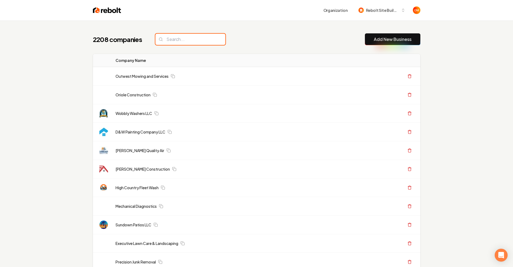
click at [180, 37] on input "search" at bounding box center [190, 39] width 70 height 11
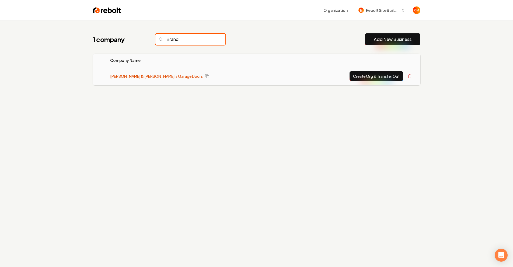
type input "Brand"
click at [146, 78] on link "[PERSON_NAME] & [PERSON_NAME]’s Garage Doors" at bounding box center [156, 76] width 93 height 5
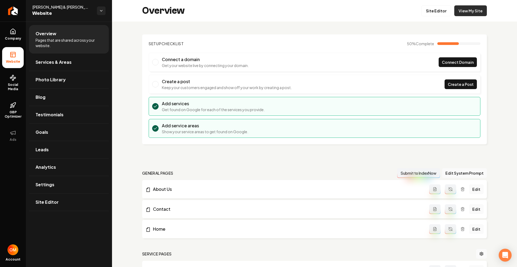
click at [464, 10] on link "View My Site" at bounding box center [470, 10] width 33 height 11
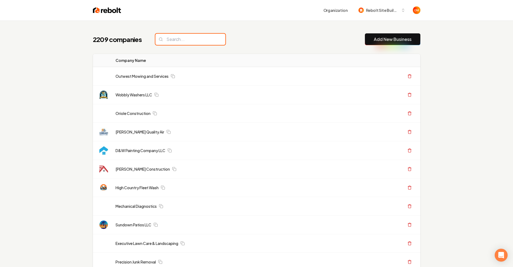
click at [171, 38] on input "search" at bounding box center [190, 39] width 70 height 11
click at [295, 33] on div "2209 companies Add New Business" at bounding box center [256, 39] width 327 height 12
click at [187, 40] on input "search" at bounding box center [190, 39] width 70 height 11
click at [249, 41] on div "2209 companies Add New Business" at bounding box center [256, 39] width 327 height 12
click at [178, 42] on input "search" at bounding box center [190, 39] width 70 height 11
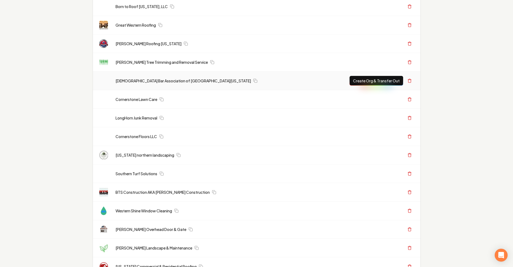
scroll to position [250, 0]
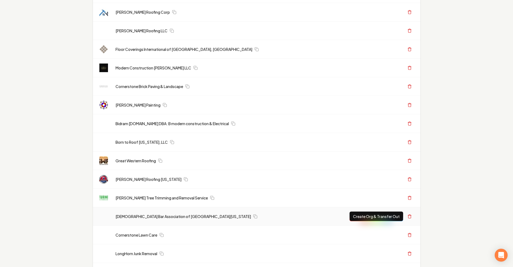
type input "RN"
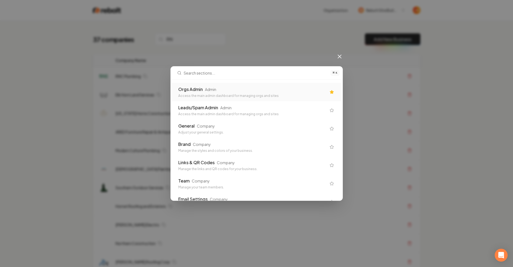
scroll to position [0, 0]
click at [221, 94] on div "Access the main admin dashboard for managing orgs and sites" at bounding box center [254, 96] width 148 height 4
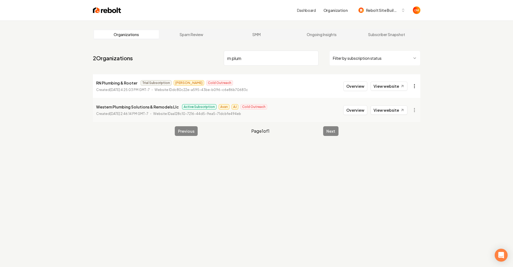
type input "rn plum"
click at [413, 85] on html "Dashboard Organization Rebolt Site Builder Organizations Spam Review SMM Ongoin…" at bounding box center [258, 133] width 517 height 267
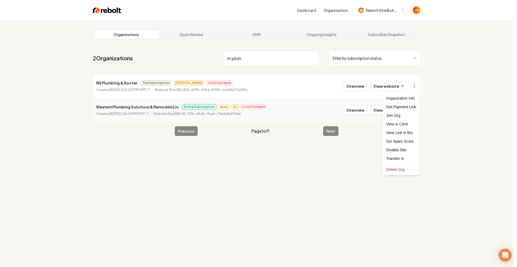
click at [408, 106] on div "Get Payment Link" at bounding box center [401, 107] width 34 height 9
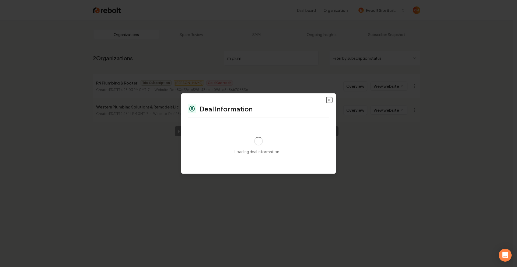
select select "**********"
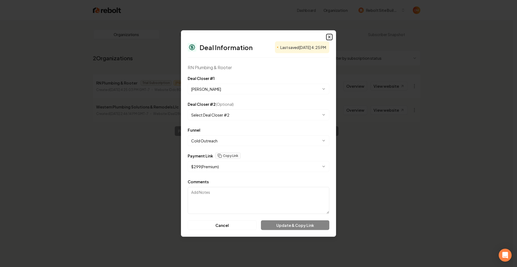
click at [328, 36] on icon "button" at bounding box center [329, 37] width 4 height 4
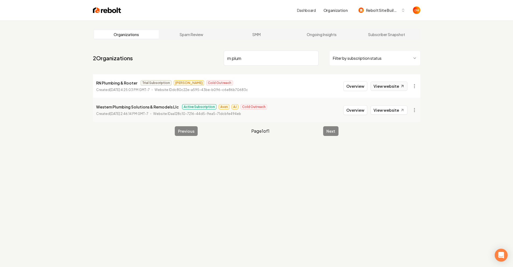
click at [384, 86] on link "View website" at bounding box center [389, 86] width 37 height 9
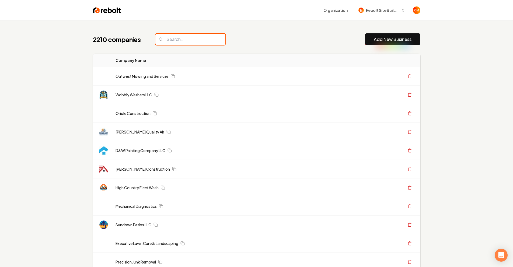
click at [188, 37] on input "search" at bounding box center [190, 39] width 70 height 11
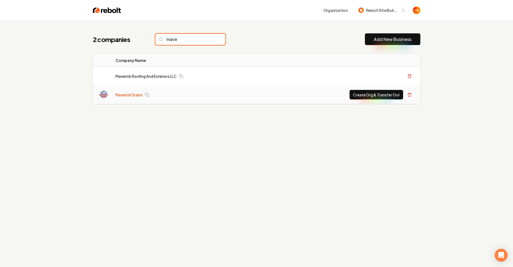
type input "mave"
click at [119, 94] on link "Maverick Drains" at bounding box center [129, 94] width 27 height 5
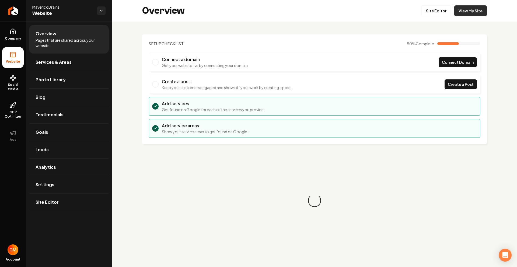
click at [466, 13] on link "View My Site" at bounding box center [470, 10] width 33 height 11
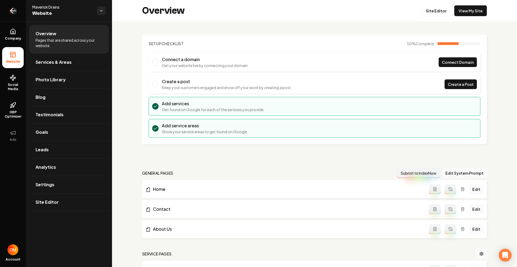
click at [5, 11] on link "Return to dashboard" at bounding box center [13, 11] width 26 height 22
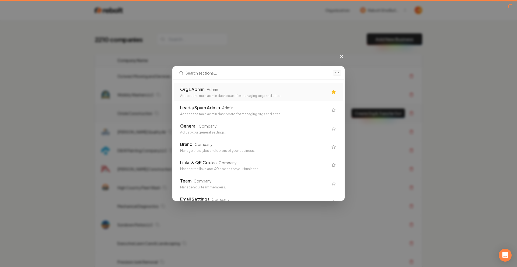
click at [222, 89] on div "Orgs Admin Admin" at bounding box center [254, 89] width 148 height 6
